Goal: Information Seeking & Learning: Learn about a topic

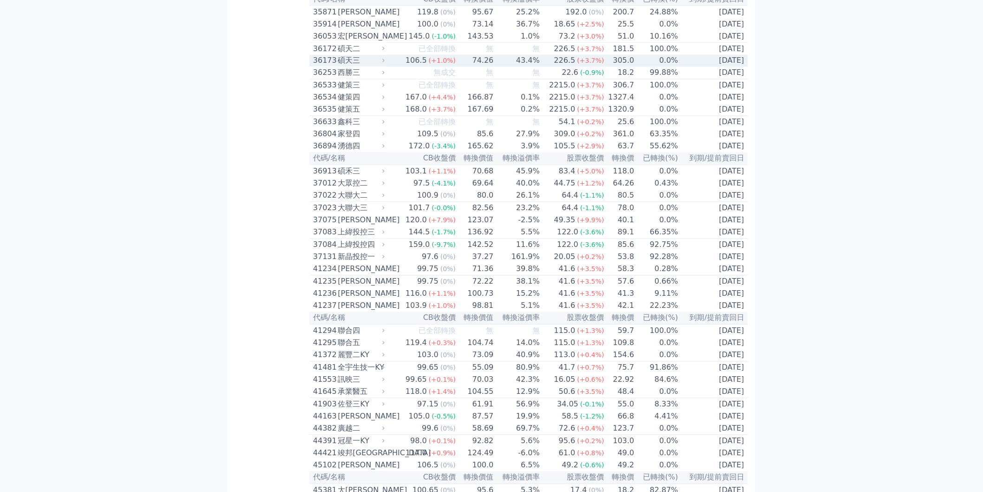
scroll to position [4173, 0]
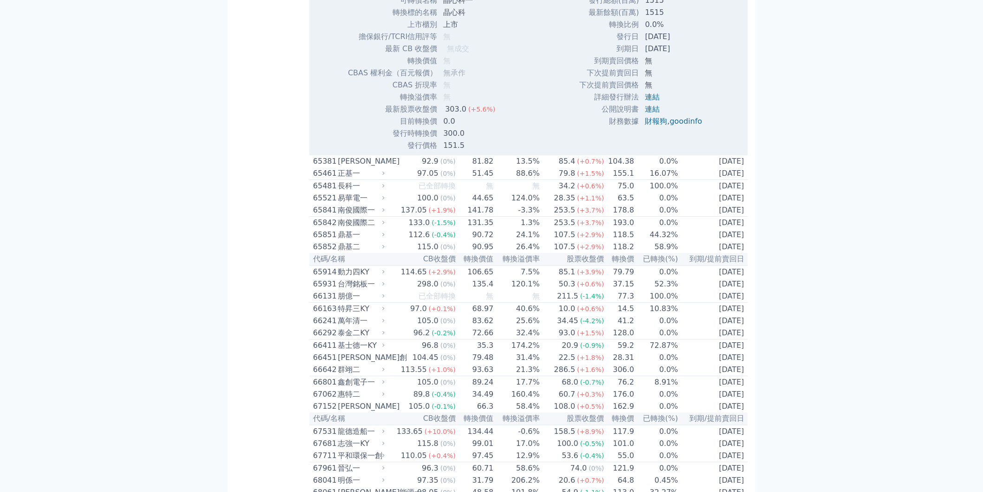
scroll to position [4276, 0]
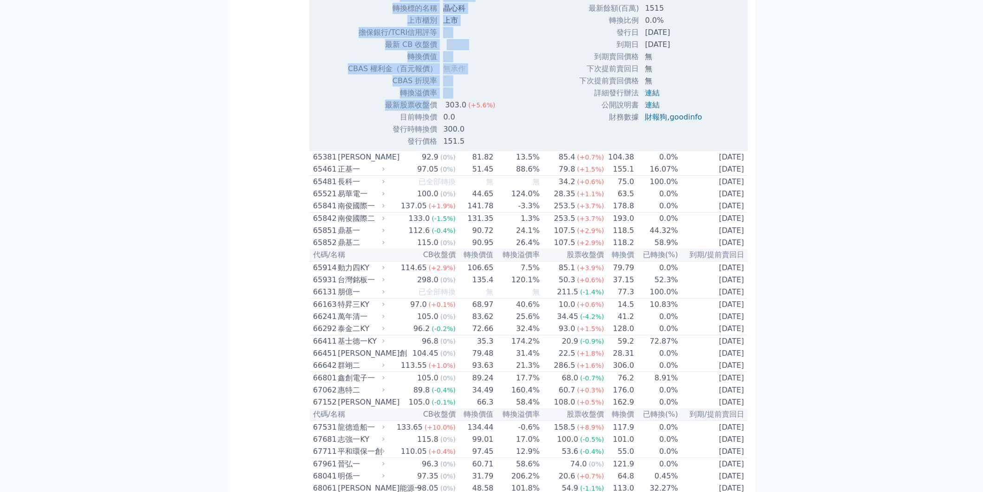
drag, startPoint x: 504, startPoint y: 408, endPoint x: 430, endPoint y: 409, distance: 73.4
click at [430, 147] on div "可轉債名稱 晶心科一 轉換標的名稱 晶心科 上市櫃別 上市 擔保銀行/TCRI信用評等 無 最新 CB 收盤價 無成交 轉換價值 無" at bounding box center [425, 68] width 178 height 157
click at [507, 147] on div "可轉債名稱 晶心科一 轉換標的名稱 晶心科 上市櫃別 上市 擔保銀行/TCRI信用評等 無 最新 CB 收盤價 無成交 轉換價值 無" at bounding box center [425, 68] width 178 height 157
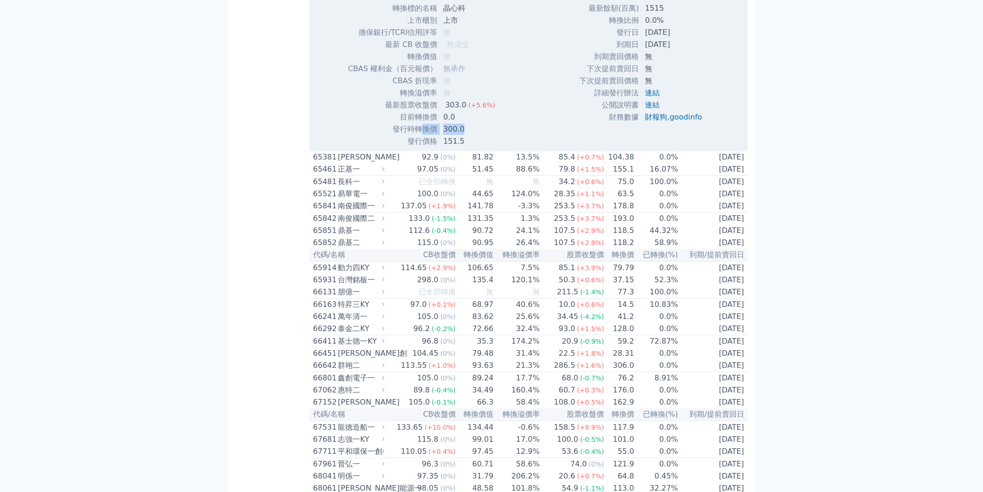
drag, startPoint x: 453, startPoint y: 429, endPoint x: 424, endPoint y: 429, distance: 28.8
click at [424, 135] on tr "發行時轉換價 300.0" at bounding box center [425, 129] width 155 height 12
drag, startPoint x: 467, startPoint y: 429, endPoint x: 473, endPoint y: 429, distance: 5.6
click at [473, 135] on td "300.0" at bounding box center [470, 129] width 65 height 12
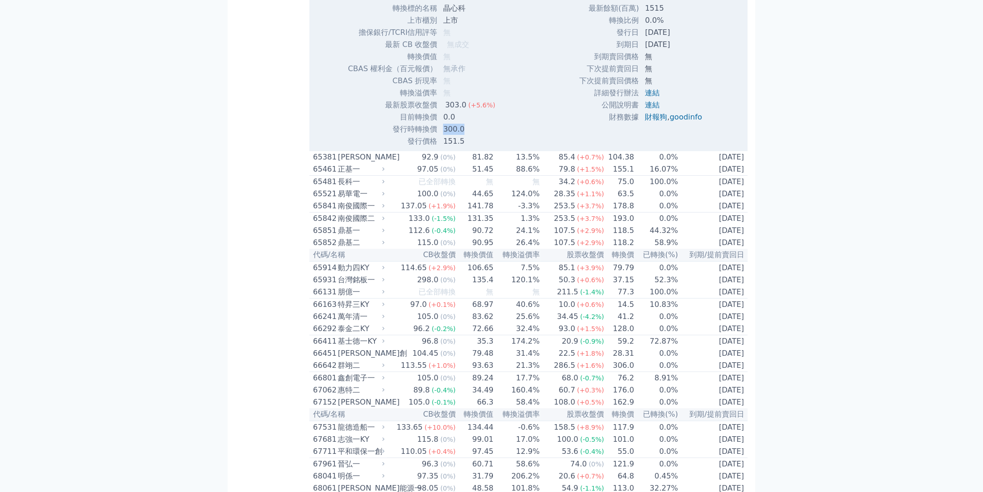
drag, startPoint x: 461, startPoint y: 429, endPoint x: 442, endPoint y: 429, distance: 18.1
click at [442, 135] on td "300.0" at bounding box center [470, 129] width 65 height 12
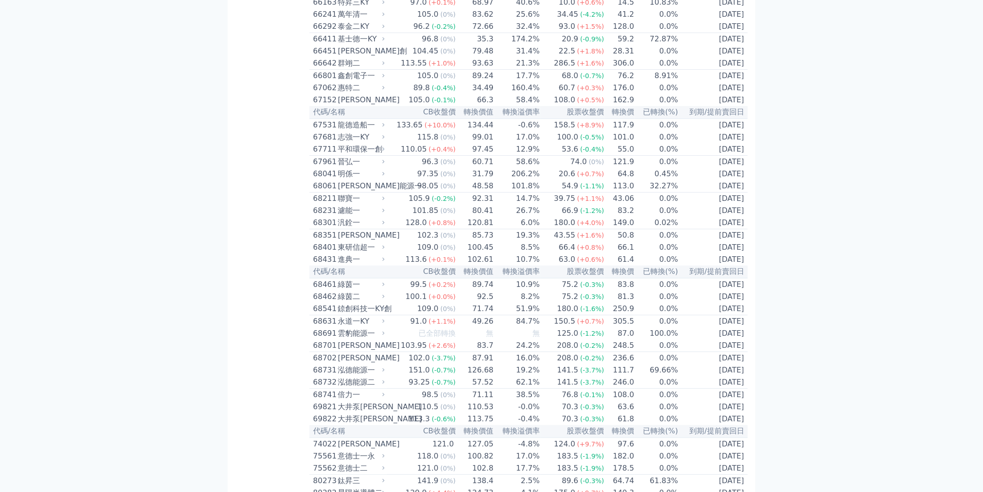
drag, startPoint x: 586, startPoint y: 143, endPoint x: 611, endPoint y: 142, distance: 25.1
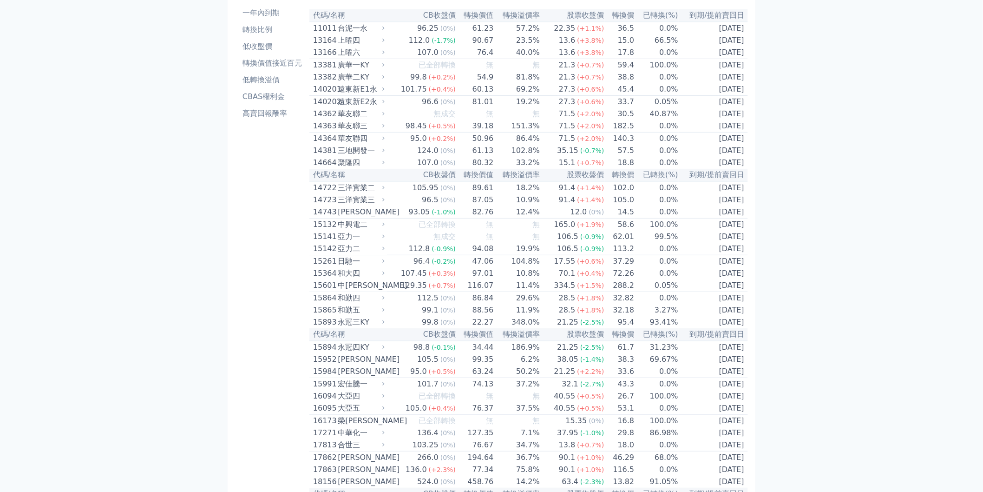
scroll to position [0, 0]
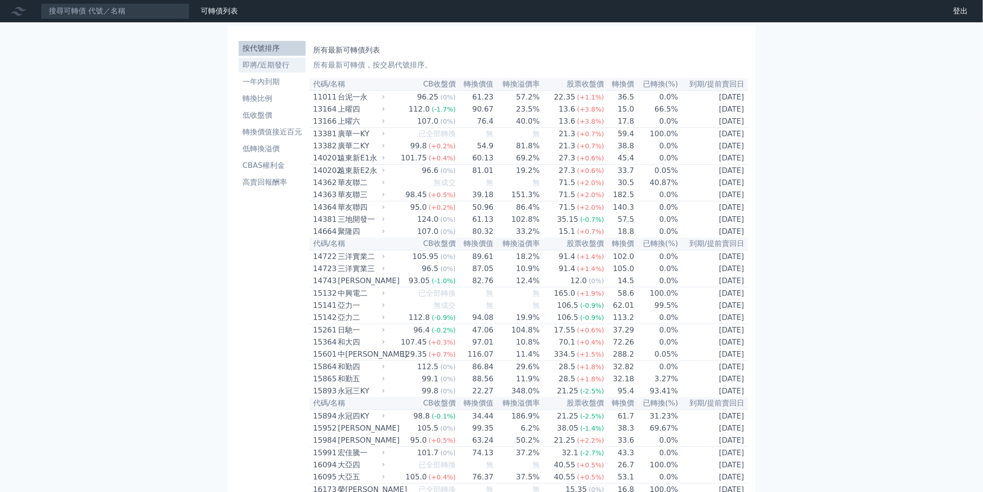
click at [257, 70] on li "即將/近期發行" at bounding box center [272, 64] width 67 height 11
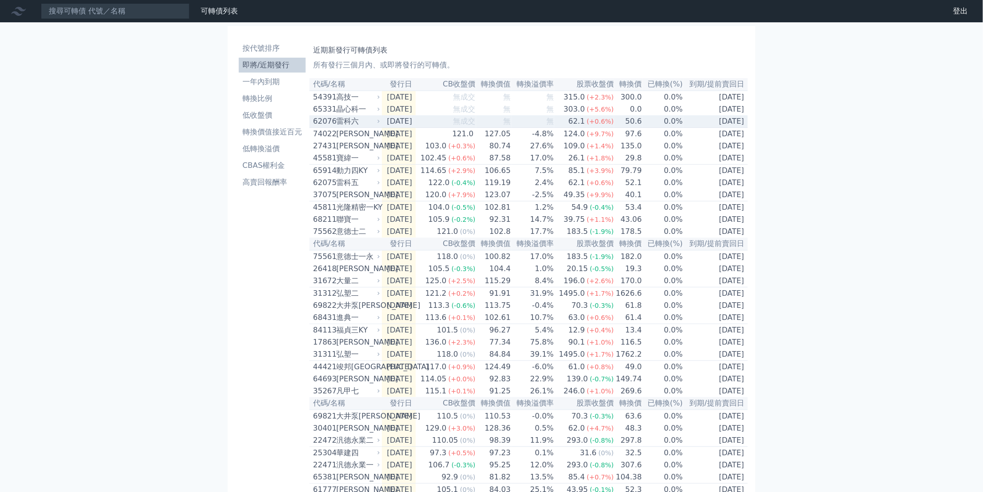
click at [642, 125] on td "50.6" at bounding box center [628, 121] width 28 height 13
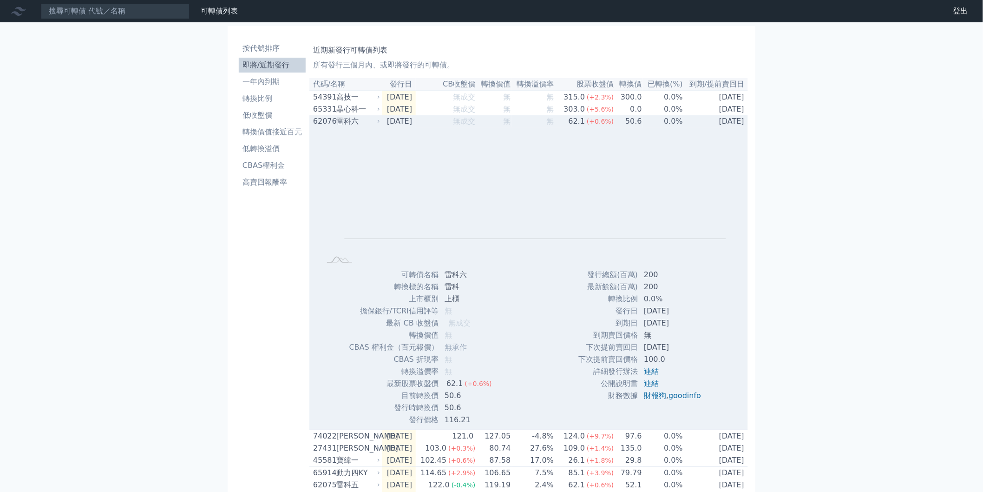
click at [642, 126] on td "50.6" at bounding box center [628, 121] width 28 height 12
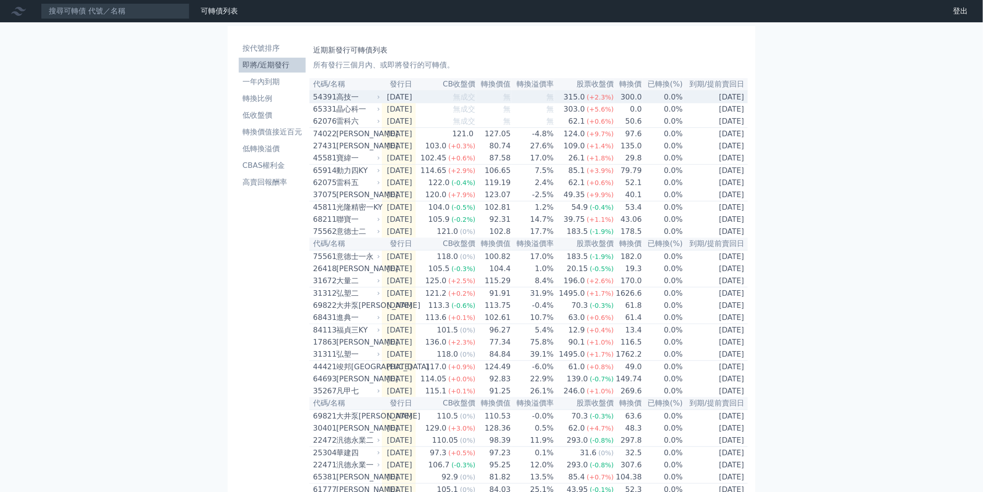
click at [634, 103] on td "300.0" at bounding box center [628, 97] width 28 height 13
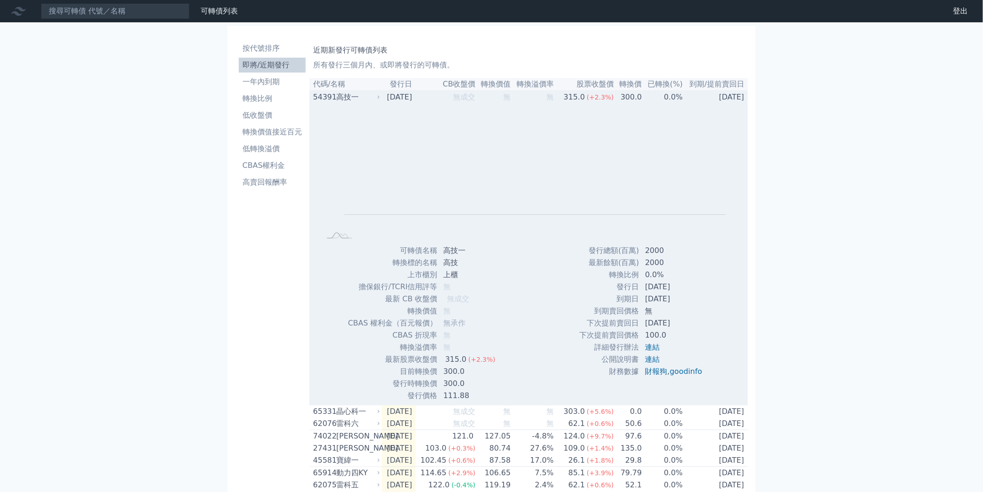
click at [642, 103] on td "300.0" at bounding box center [628, 97] width 28 height 13
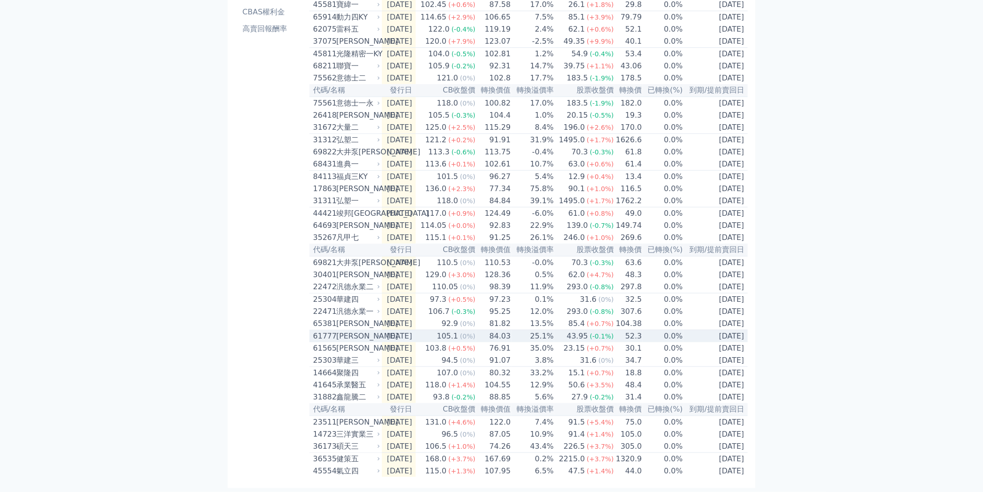
scroll to position [193, 0]
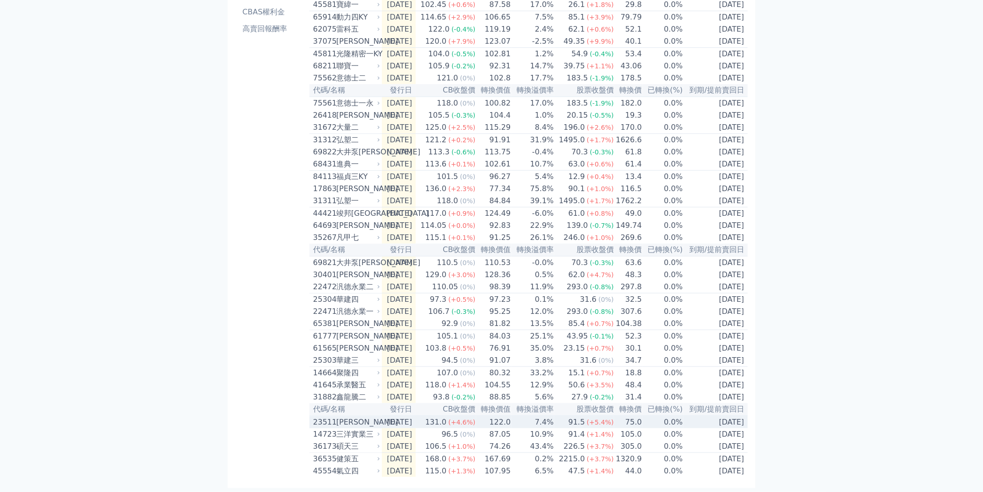
click at [619, 417] on td "75.0" at bounding box center [628, 421] width 28 height 13
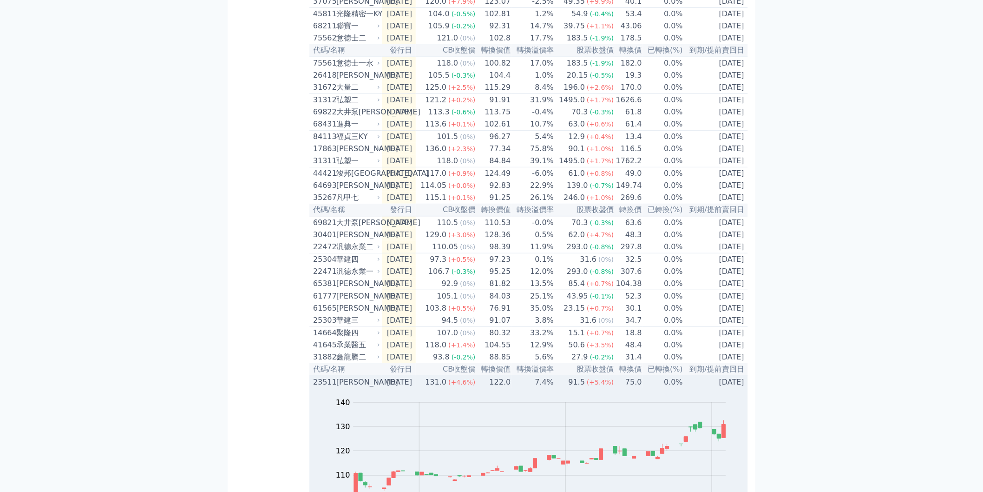
click at [622, 388] on td "75.0" at bounding box center [628, 382] width 28 height 13
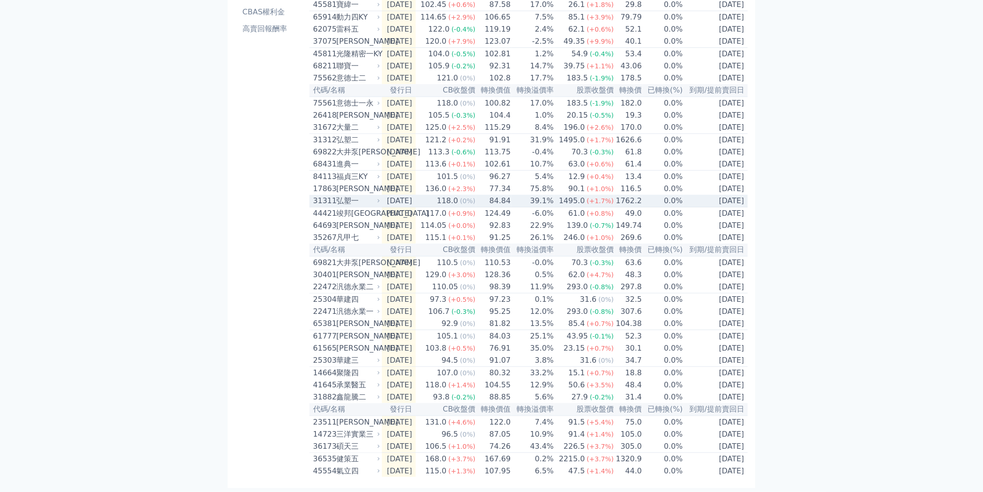
click at [407, 195] on td "[DATE]" at bounding box center [399, 201] width 34 height 13
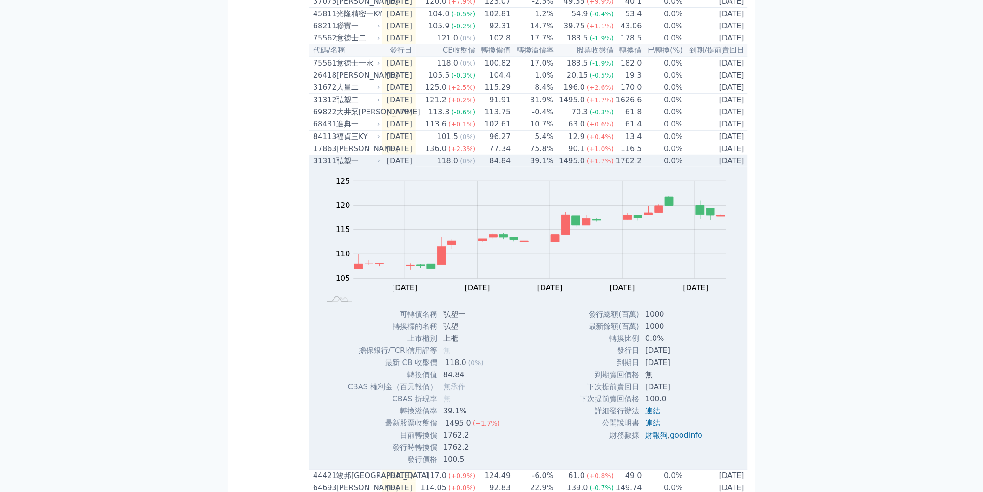
click at [416, 167] on td "[DATE]" at bounding box center [399, 161] width 34 height 12
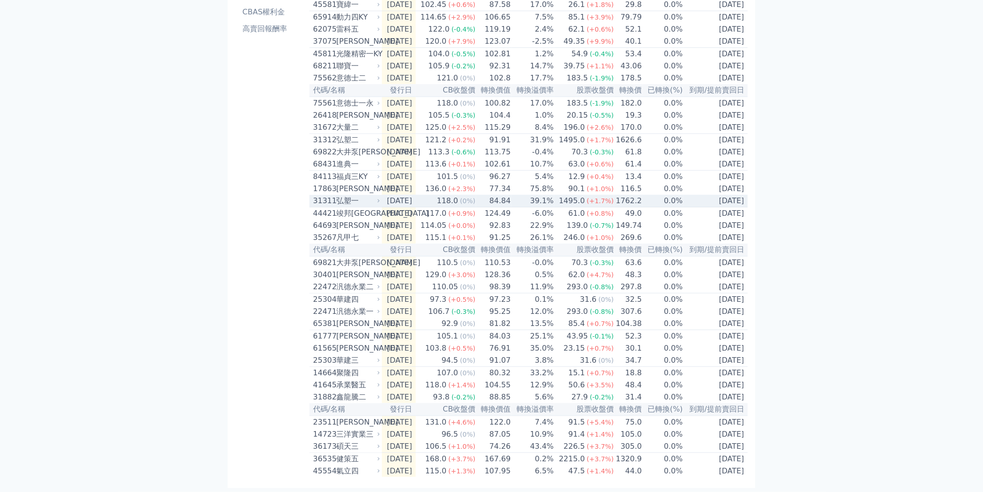
click at [628, 195] on td "1762.2" at bounding box center [628, 201] width 28 height 13
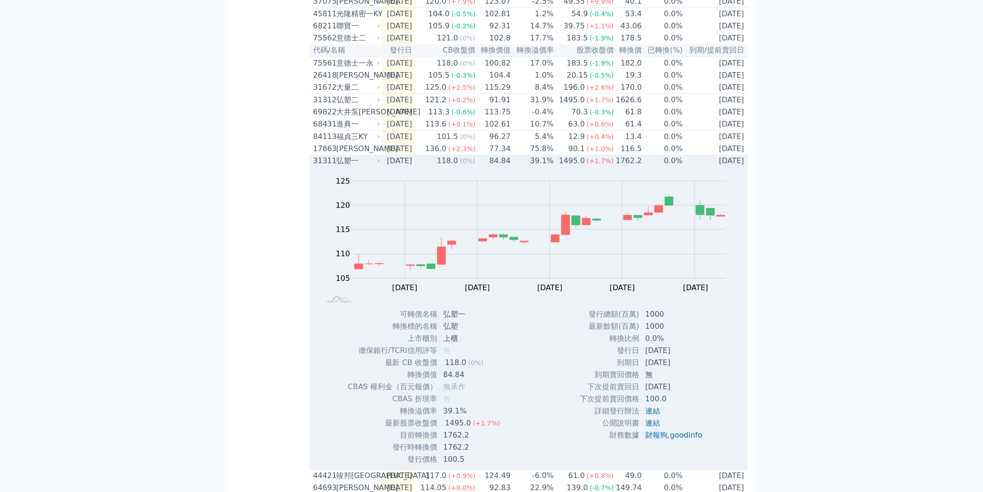
click at [634, 167] on td "1762.2" at bounding box center [628, 161] width 28 height 12
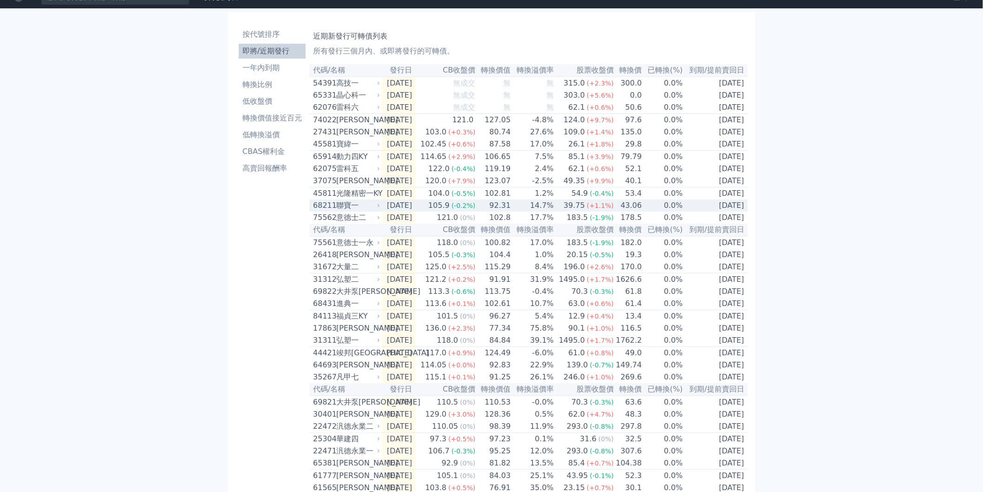
scroll to position [0, 0]
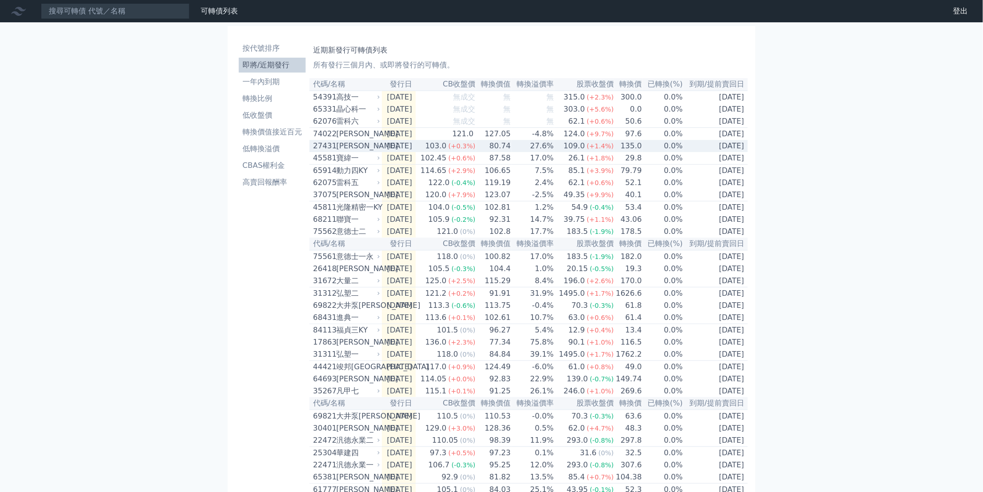
click at [406, 152] on td "[DATE]" at bounding box center [399, 146] width 34 height 12
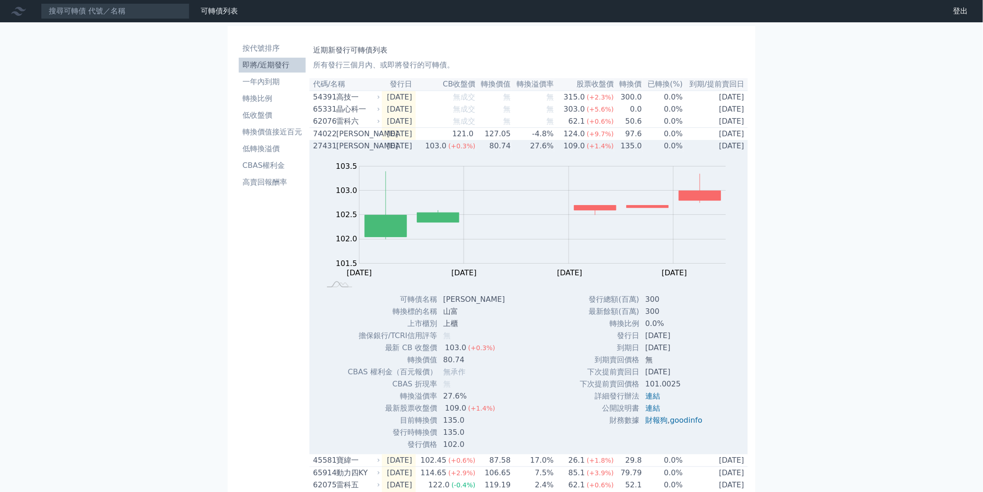
click at [410, 152] on td "[DATE]" at bounding box center [399, 146] width 34 height 12
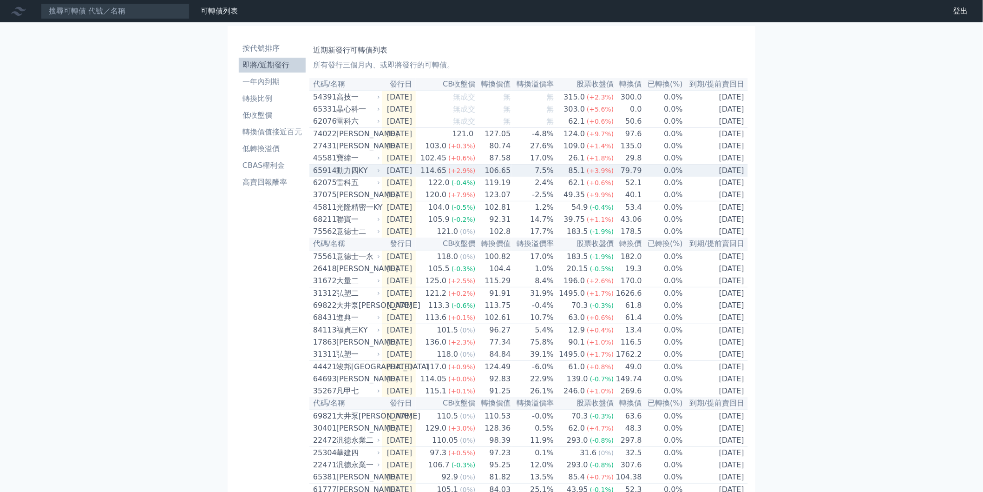
click at [688, 177] on td "[DATE]" at bounding box center [716, 171] width 65 height 13
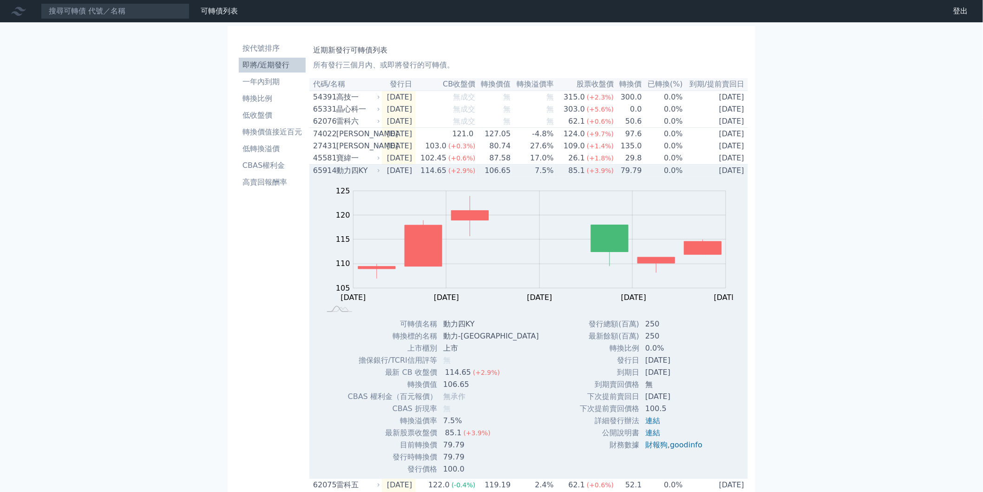
click at [713, 177] on td "[DATE]" at bounding box center [716, 171] width 65 height 13
